Goal: Information Seeking & Learning: Learn about a topic

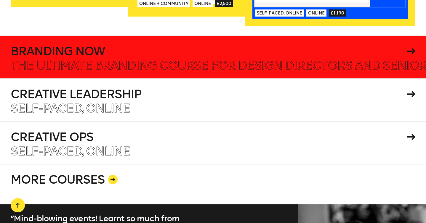
scroll to position [1009, 0]
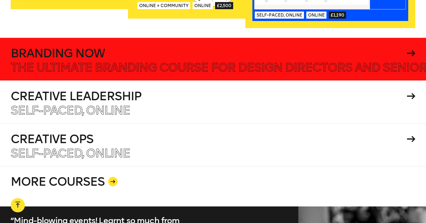
click at [187, 51] on h4 "Branding Now" at bounding box center [208, 53] width 394 height 12
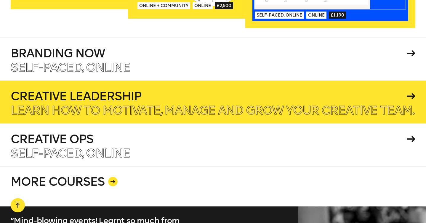
click at [284, 105] on p "Learn how to motivate, manage and grow your creative team." at bounding box center [212, 111] width 403 height 12
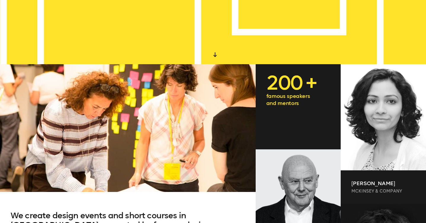
scroll to position [0, 0]
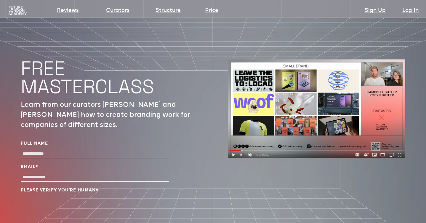
scroll to position [1944, 0]
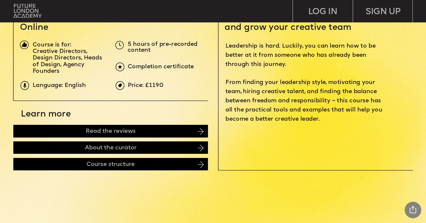
scroll to position [224, 0]
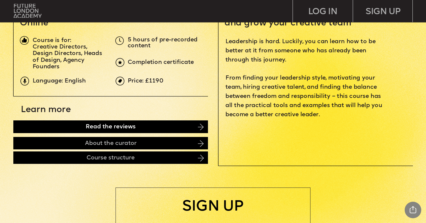
click at [189, 130] on div "Read the reviews" at bounding box center [110, 126] width 194 height 13
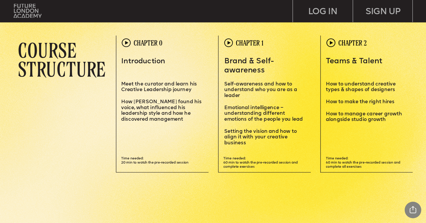
scroll to position [1239, 0]
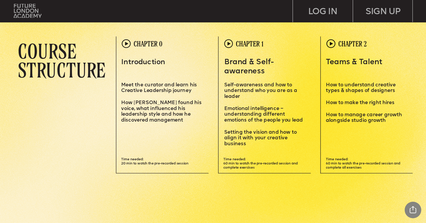
click at [127, 42] on img at bounding box center [126, 43] width 9 height 9
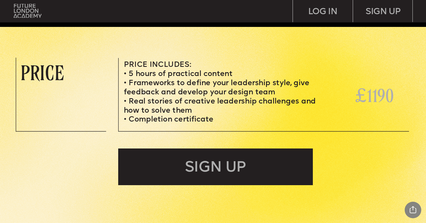
scroll to position [1840, 0]
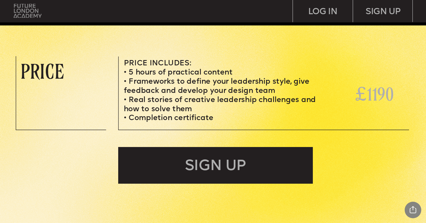
click at [20, 9] on img at bounding box center [28, 11] width 28 height 14
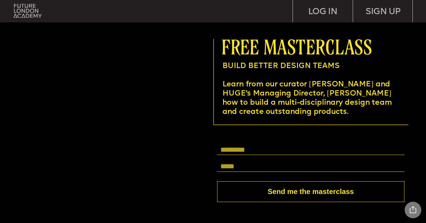
scroll to position [1023, 0]
